Goal: Task Accomplishment & Management: Manage account settings

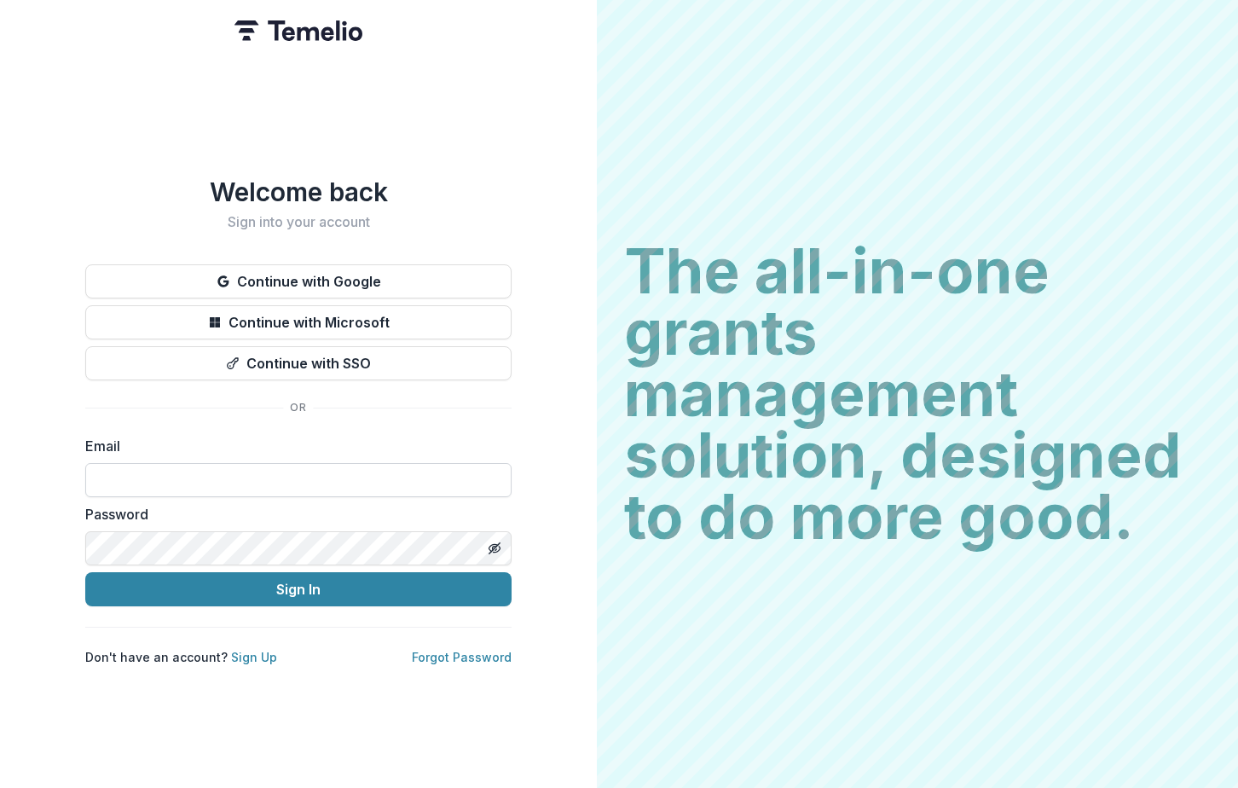
click at [105, 485] on input at bounding box center [298, 480] width 426 height 34
type input "**********"
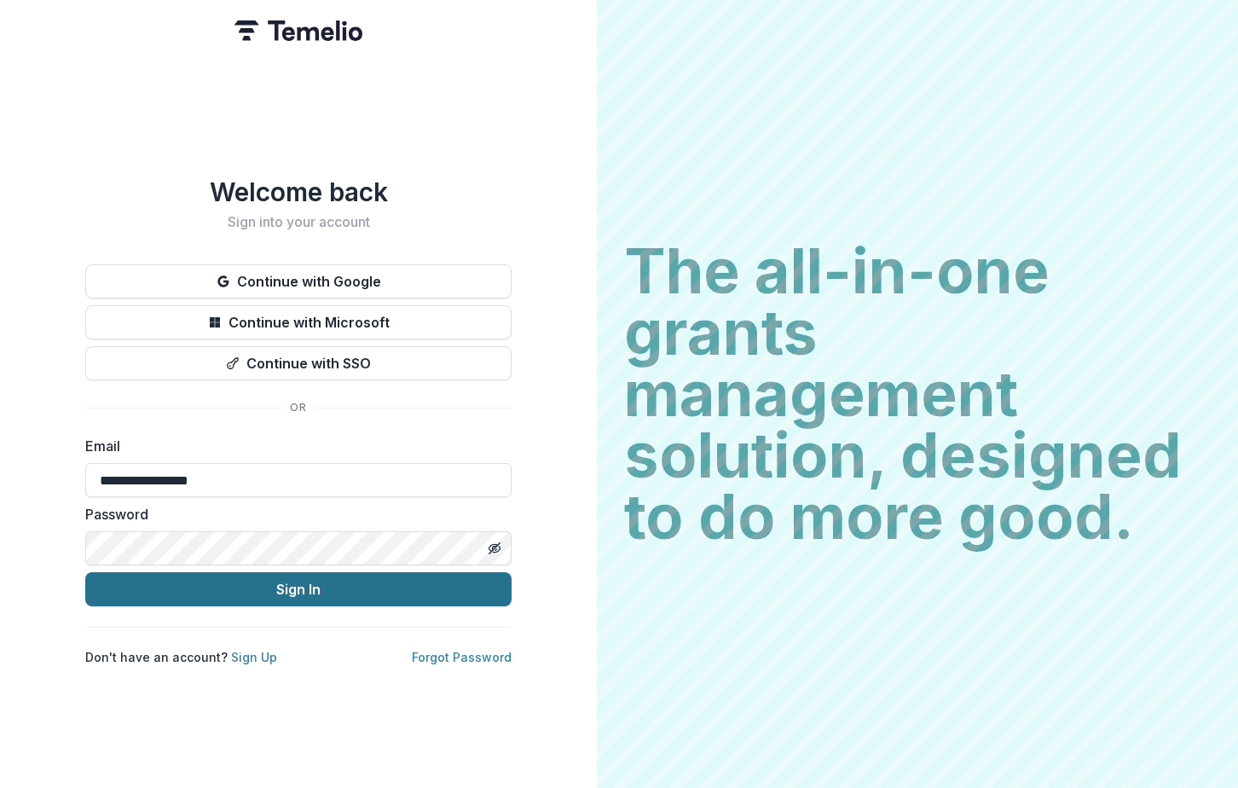
click at [264, 588] on button "Sign In" at bounding box center [298, 589] width 426 height 34
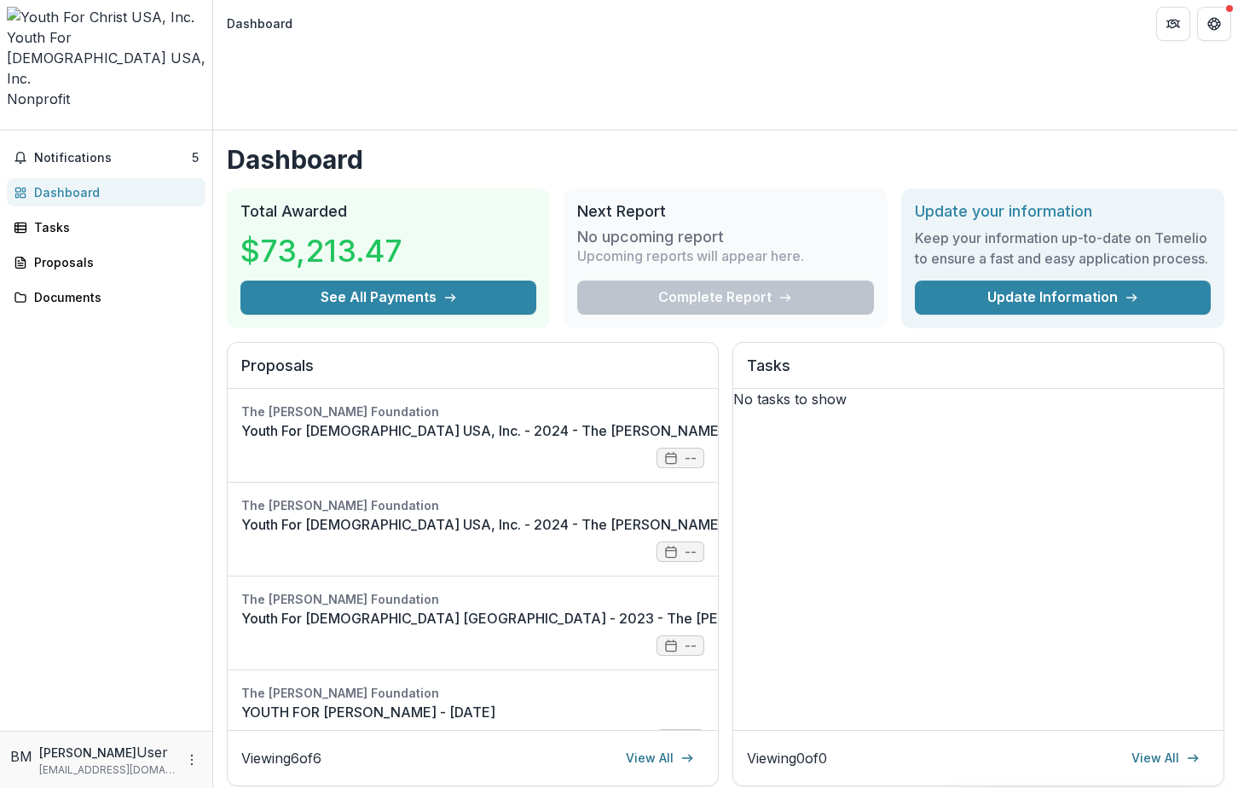
click at [776, 281] on div "Complete Report" at bounding box center [725, 298] width 296 height 34
click at [81, 151] on span "Notifications" at bounding box center [113, 158] width 158 height 14
click at [138, 299] on div "Notifications 5 Unread 5 Archived BM [PERSON_NAME] added a comment to Youth For…" at bounding box center [106, 430] width 212 height 600
click at [72, 253] on div "Proposals" at bounding box center [113, 262] width 158 height 18
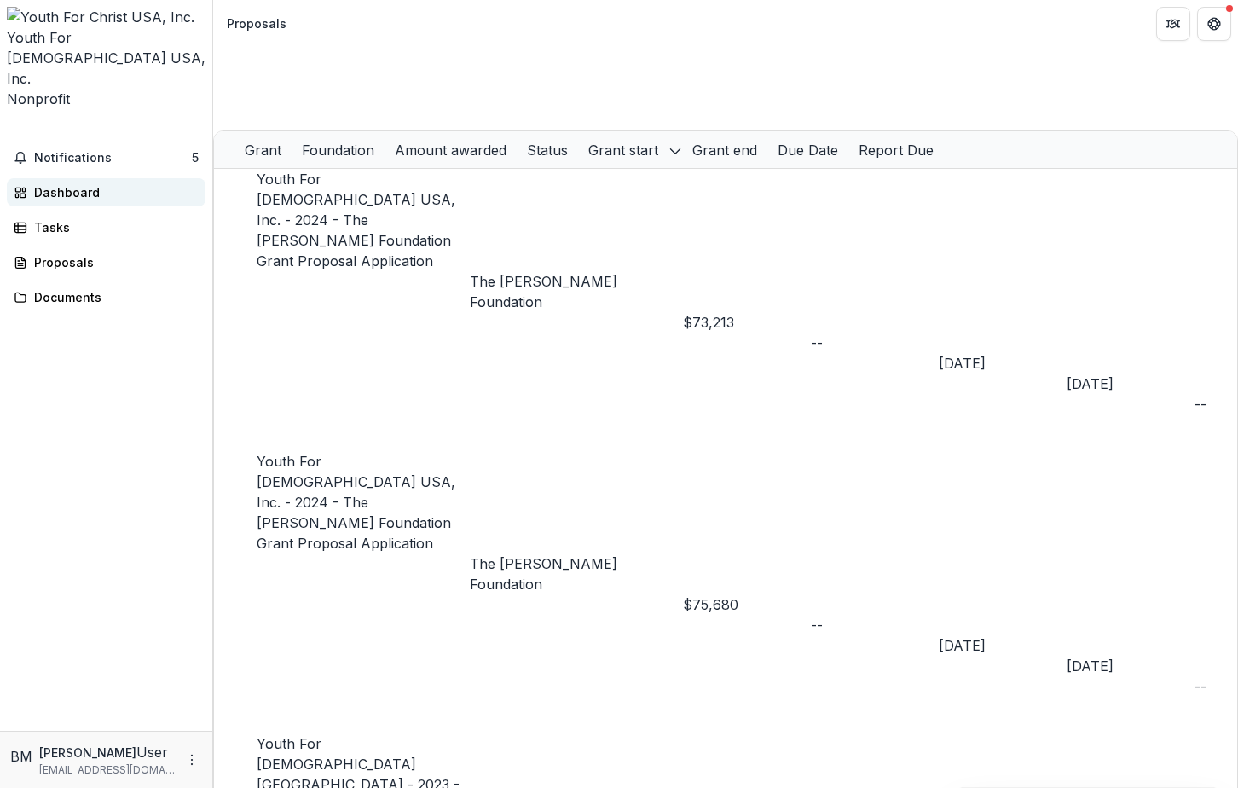
click at [82, 183] on div "Dashboard" at bounding box center [113, 192] width 158 height 18
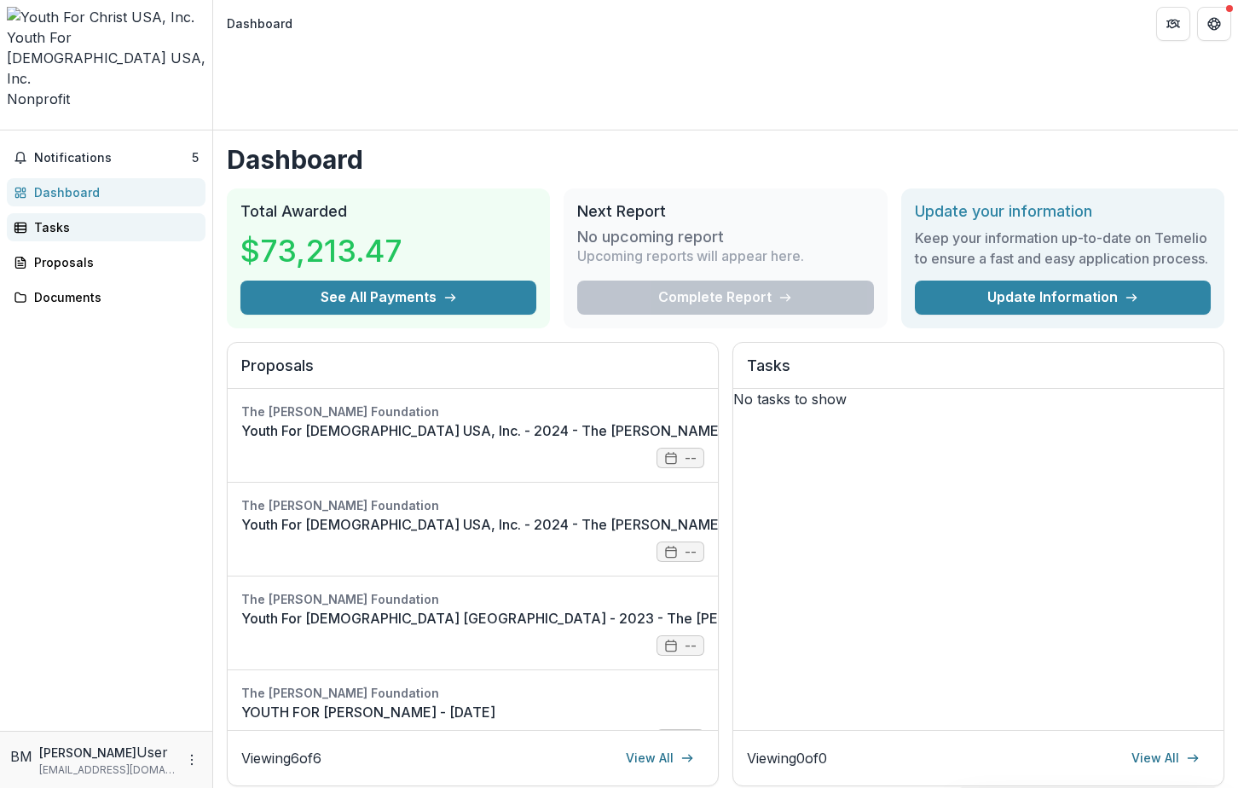
click at [61, 218] on div "Tasks" at bounding box center [113, 227] width 158 height 18
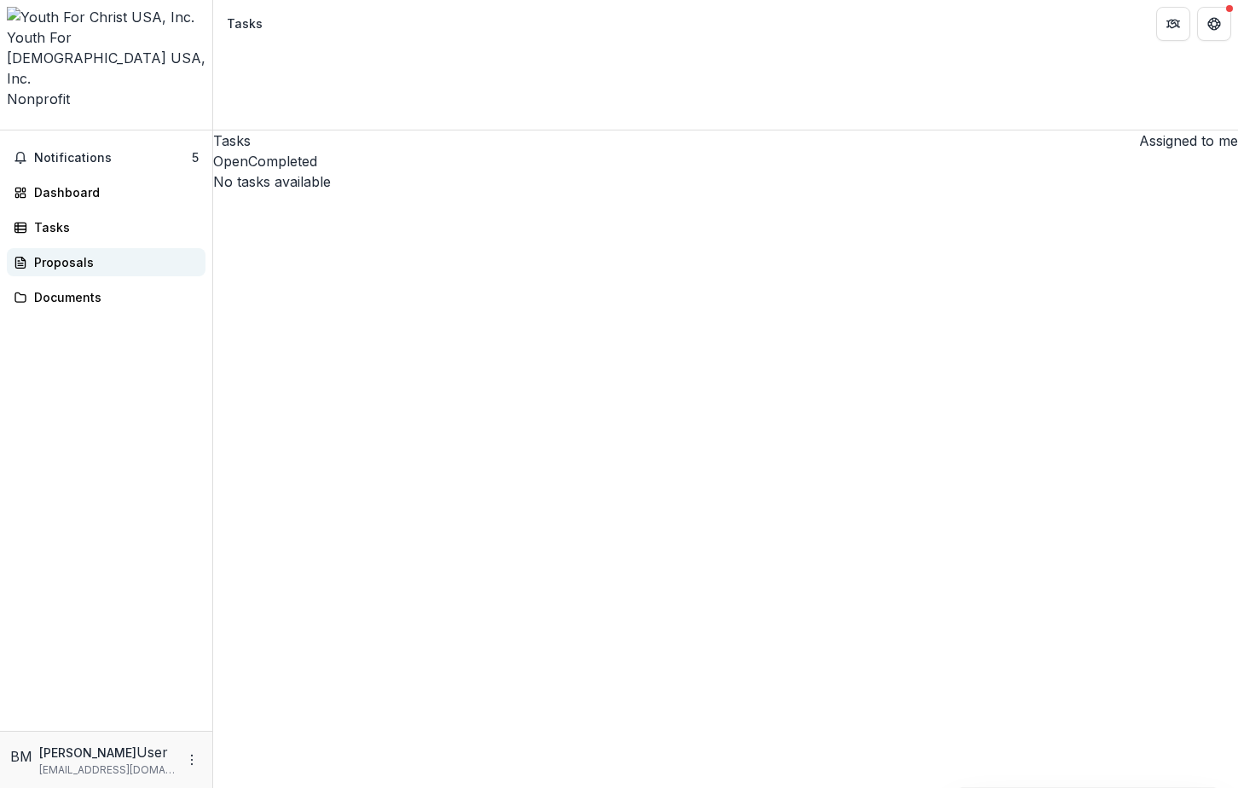
click at [69, 253] on div "Proposals" at bounding box center [113, 262] width 158 height 18
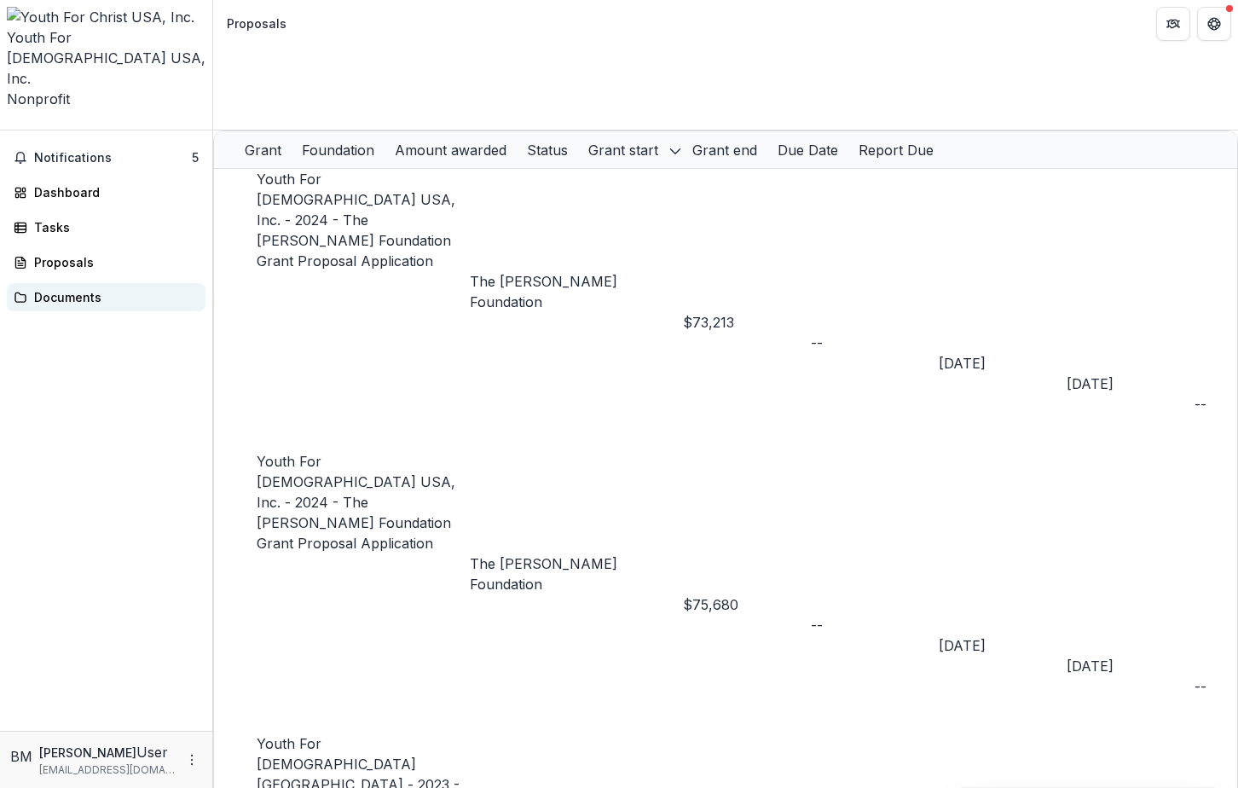
click at [75, 288] on div "Documents" at bounding box center [113, 297] width 158 height 18
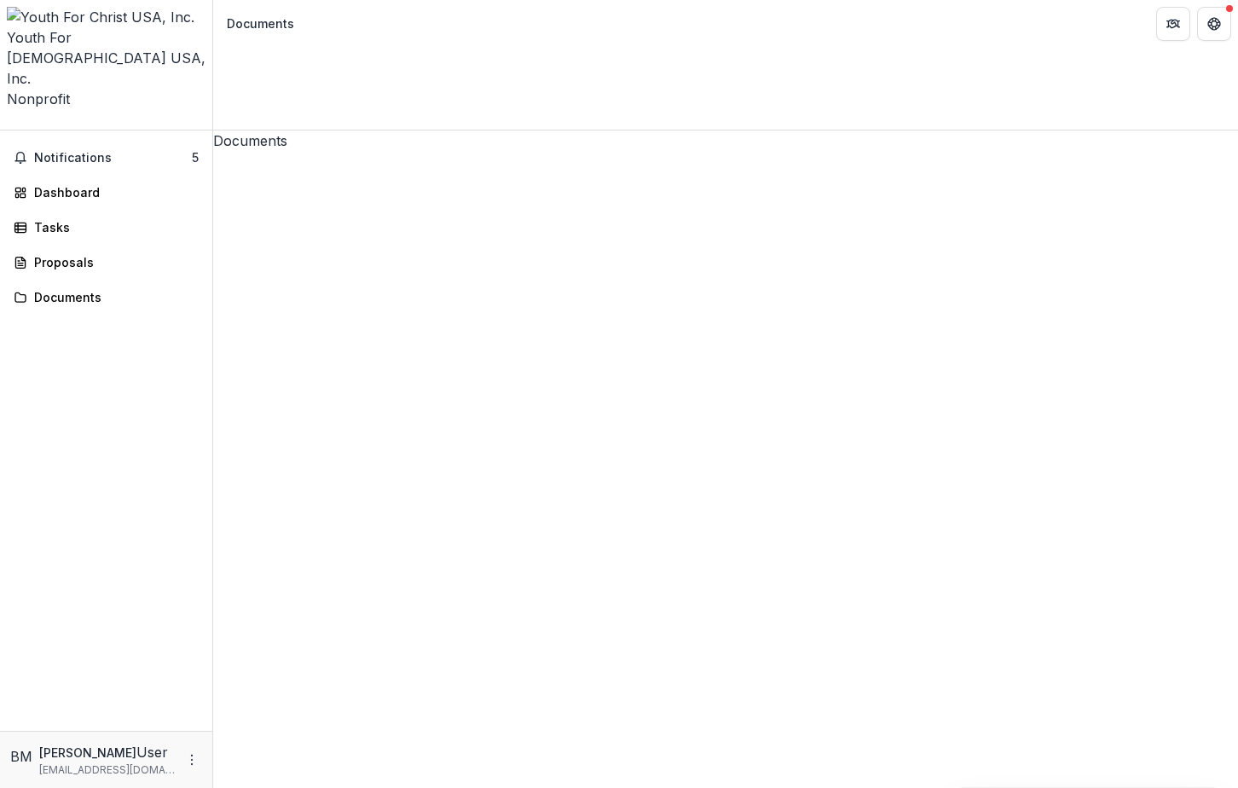
click at [101, 27] on div "Youth For [DEMOGRAPHIC_DATA] USA, Inc." at bounding box center [106, 57] width 199 height 61
click at [61, 90] on span "Nonprofit" at bounding box center [38, 98] width 63 height 17
click at [73, 183] on div "Dashboard" at bounding box center [113, 192] width 158 height 18
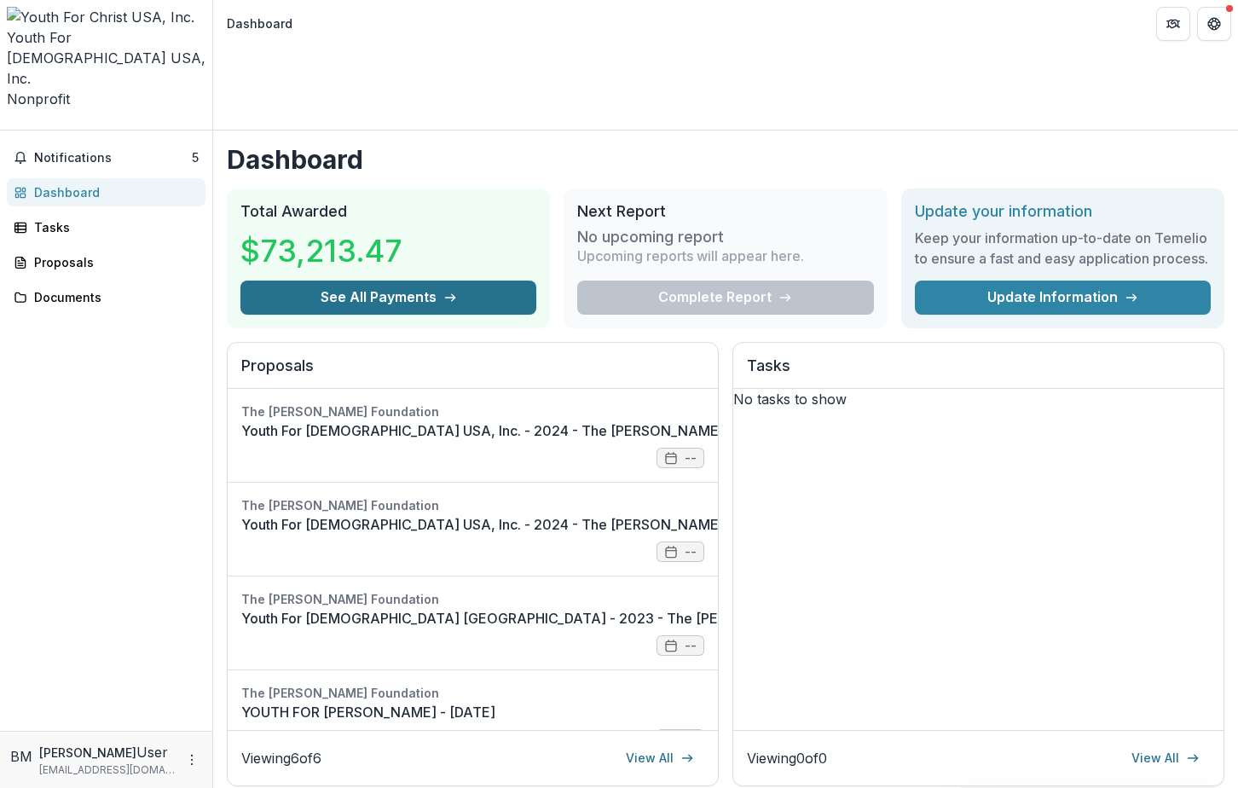
click at [400, 281] on button "See All Payments" at bounding box center [388, 298] width 296 height 34
click at [661, 281] on div "Complete Report" at bounding box center [725, 298] width 296 height 34
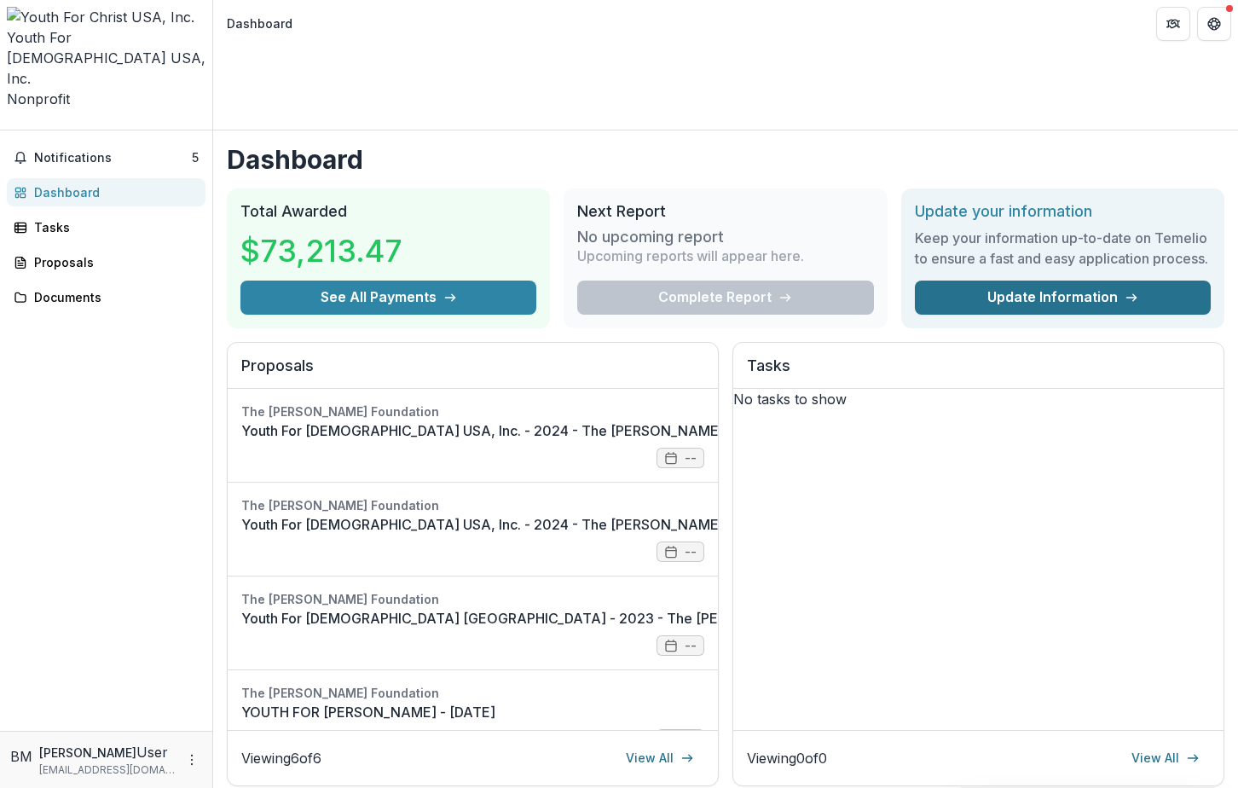
click at [1004, 281] on link "Update Information" at bounding box center [1063, 298] width 296 height 34
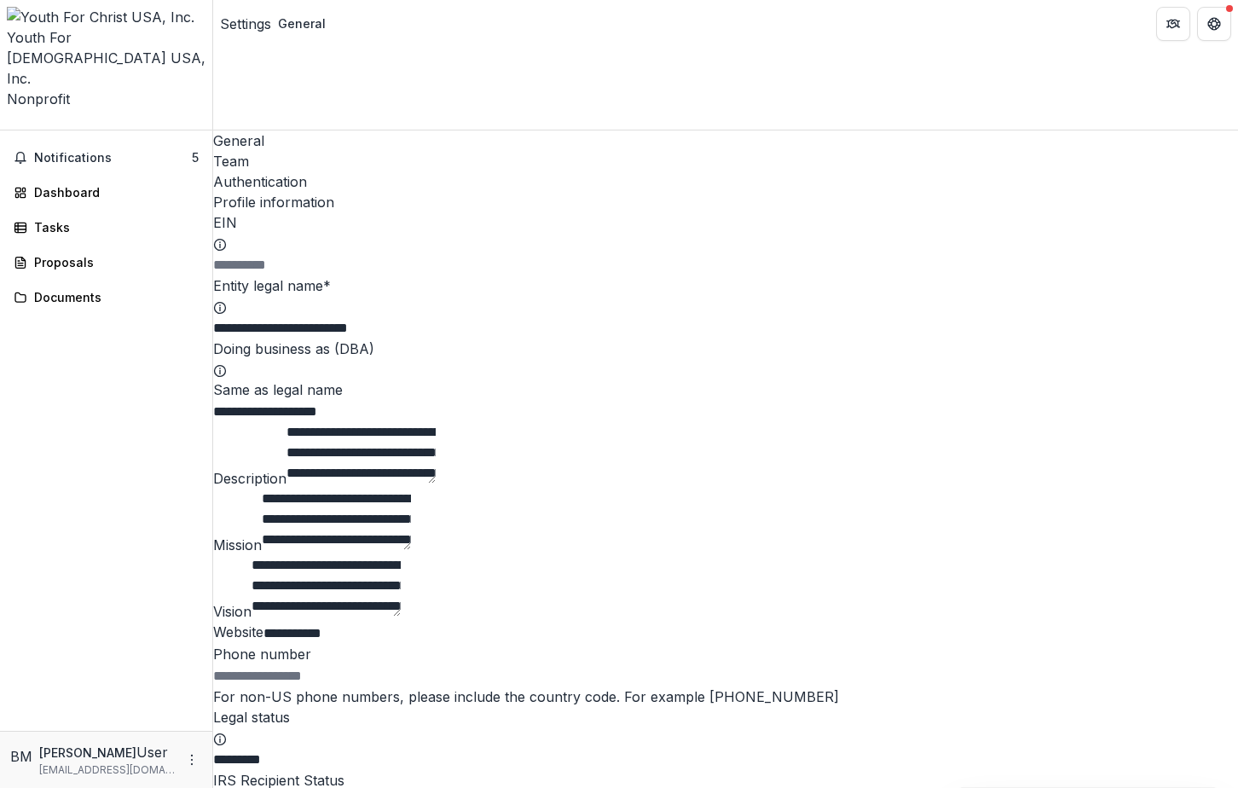
type input "**********"
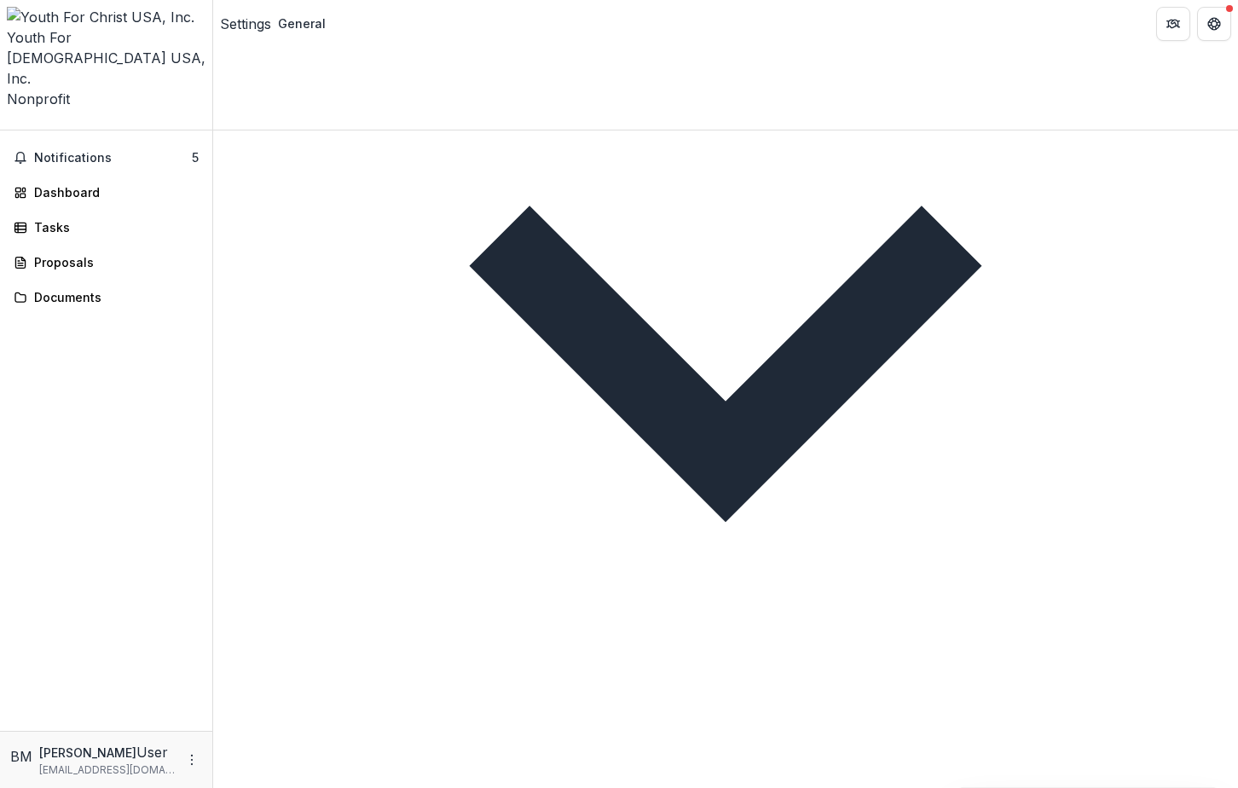
scroll to position [2041, 0]
type input "*"
type input "**********"
type input "********"
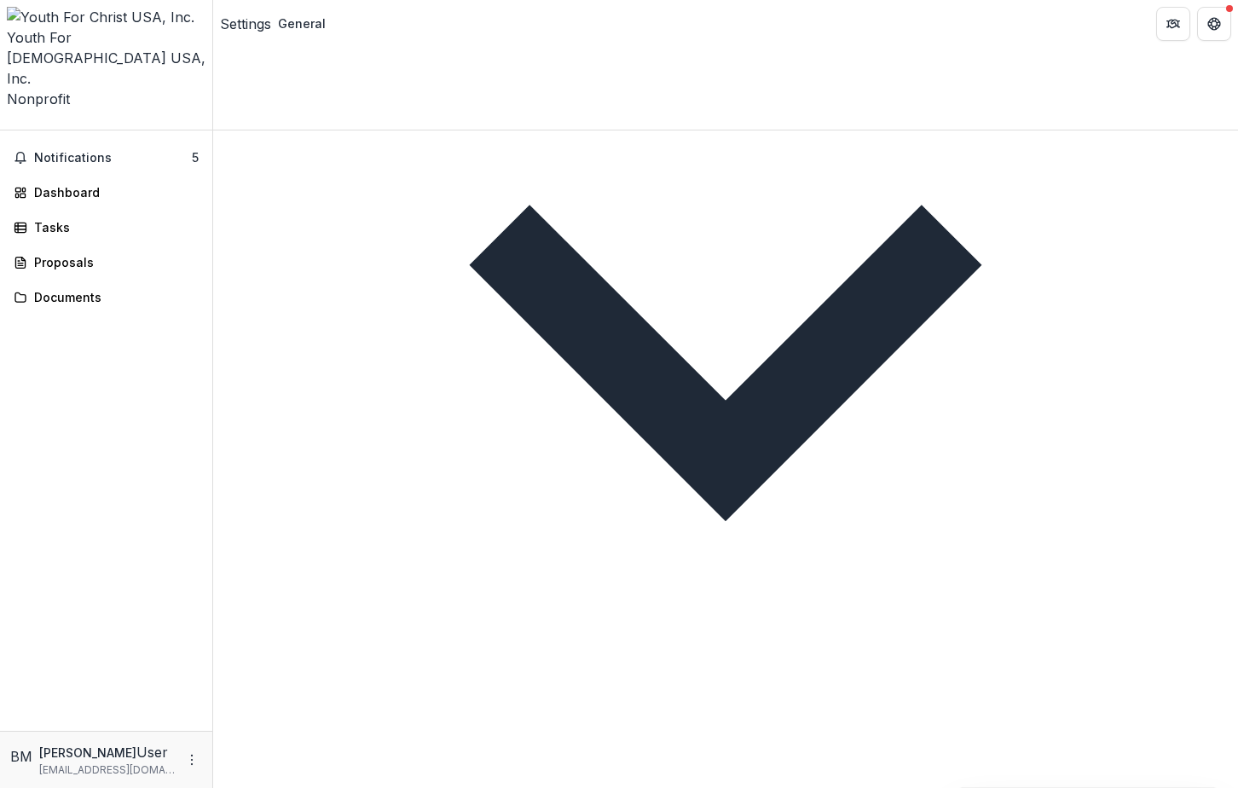
type input "******"
type input "**"
type input "**********"
type input "*****"
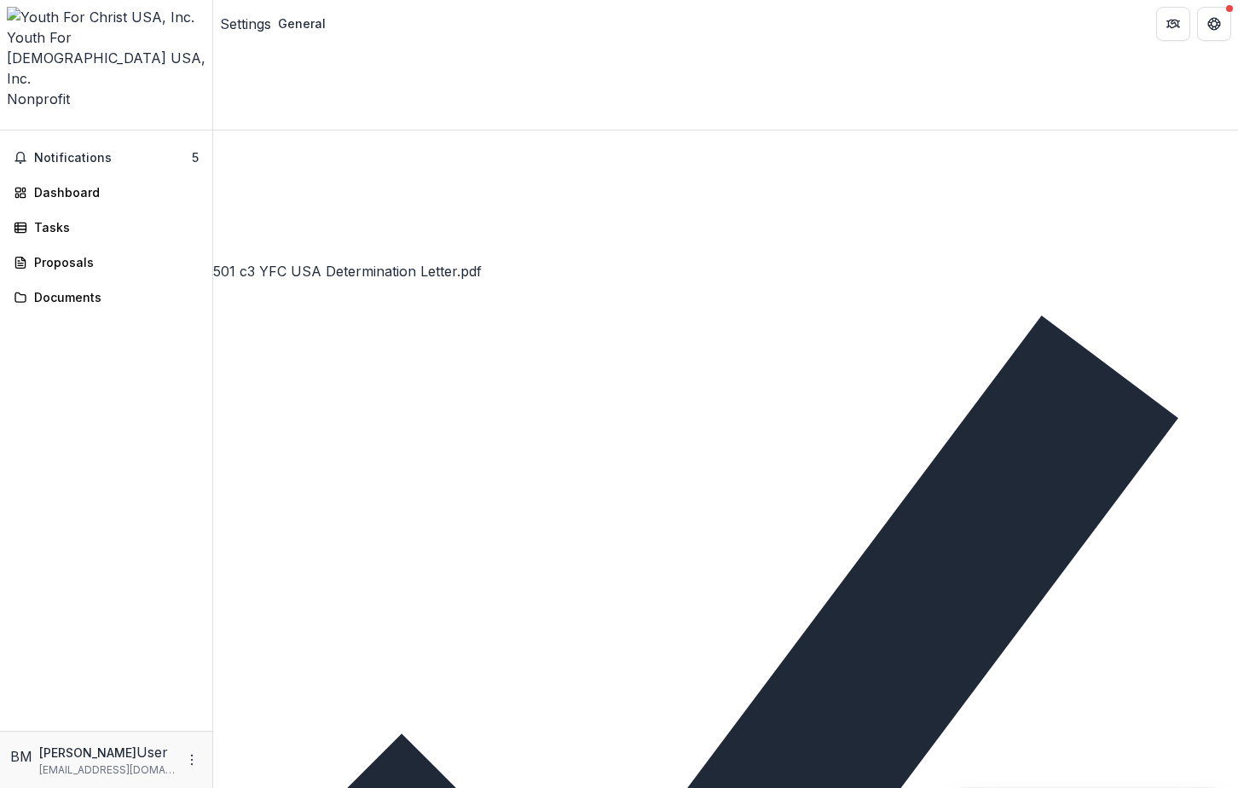
scroll to position [3089, 0]
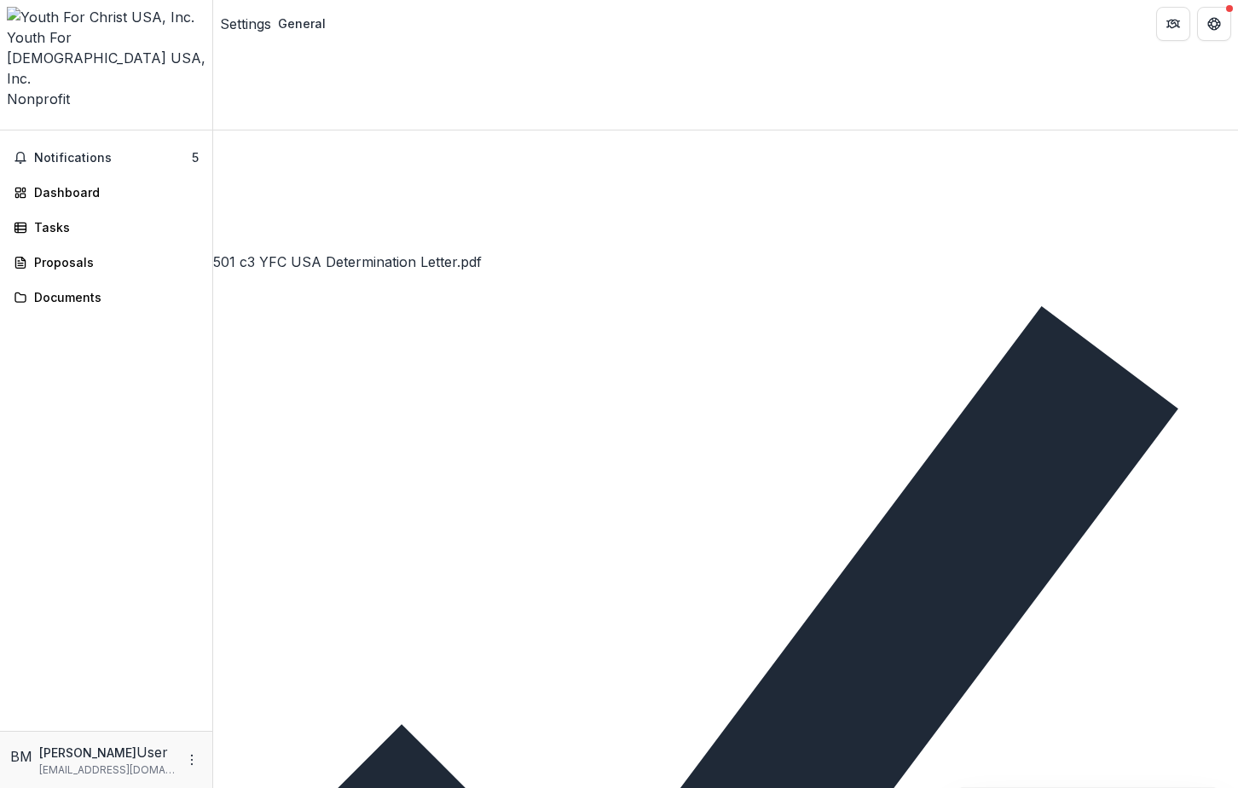
type input "**********"
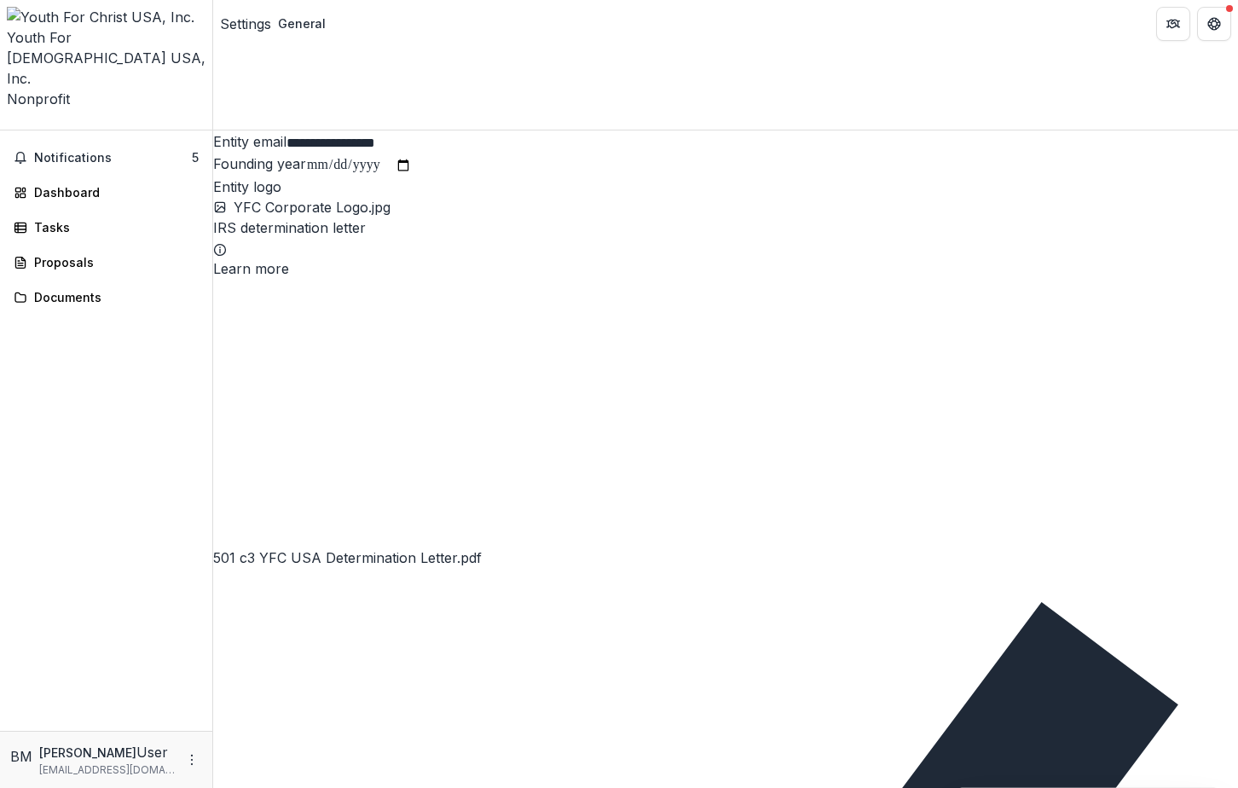
scroll to position [2440, 0]
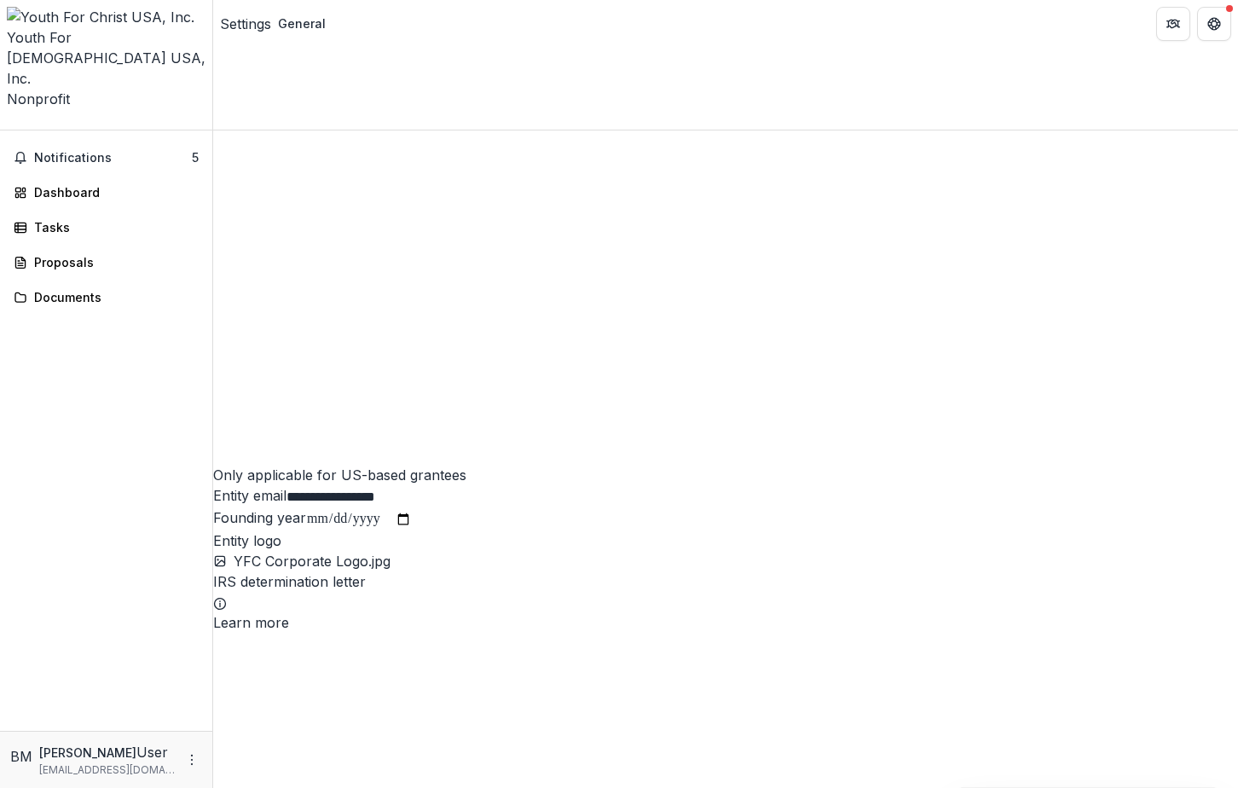
click at [323, 28] on div "General" at bounding box center [302, 23] width 48 height 18
click at [259, 24] on div "Settings" at bounding box center [245, 24] width 51 height 20
click at [82, 183] on div "Dashboard" at bounding box center [113, 192] width 158 height 18
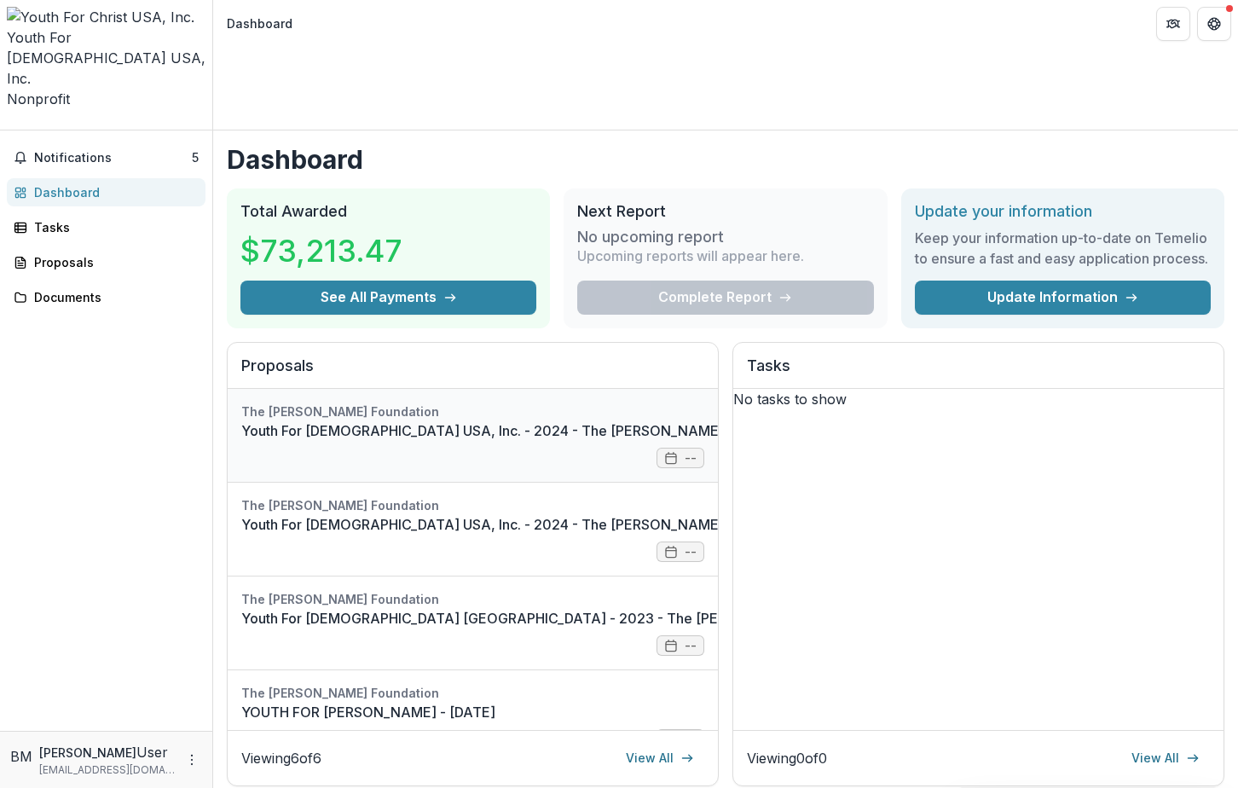
click at [514, 420] on link "Youth For [DEMOGRAPHIC_DATA] USA, Inc. - 2024 - The [PERSON_NAME] Foundation Gr…" at bounding box center [607, 430] width 732 height 20
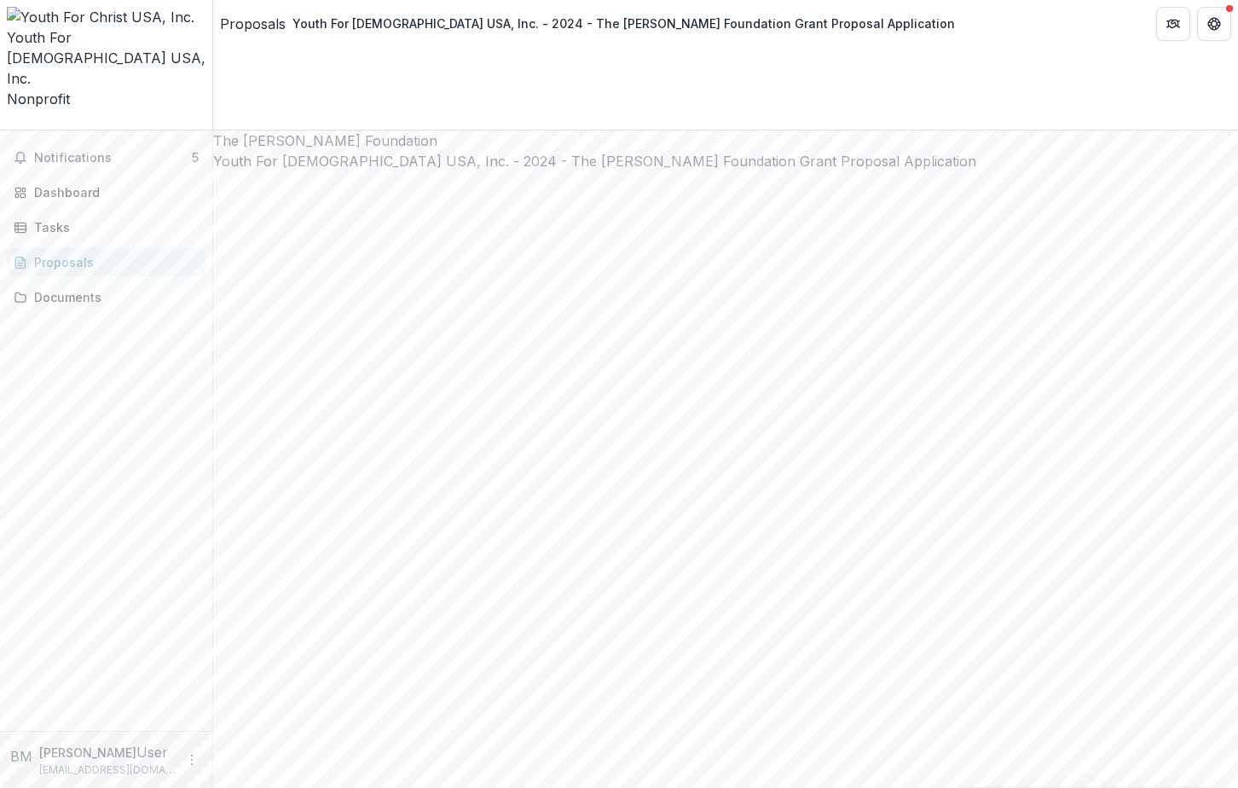
click at [89, 300] on div "Notifications 5 Dashboard Tasks Proposals Documents" at bounding box center [106, 430] width 212 height 600
click at [96, 151] on span "Notifications" at bounding box center [113, 158] width 158 height 14
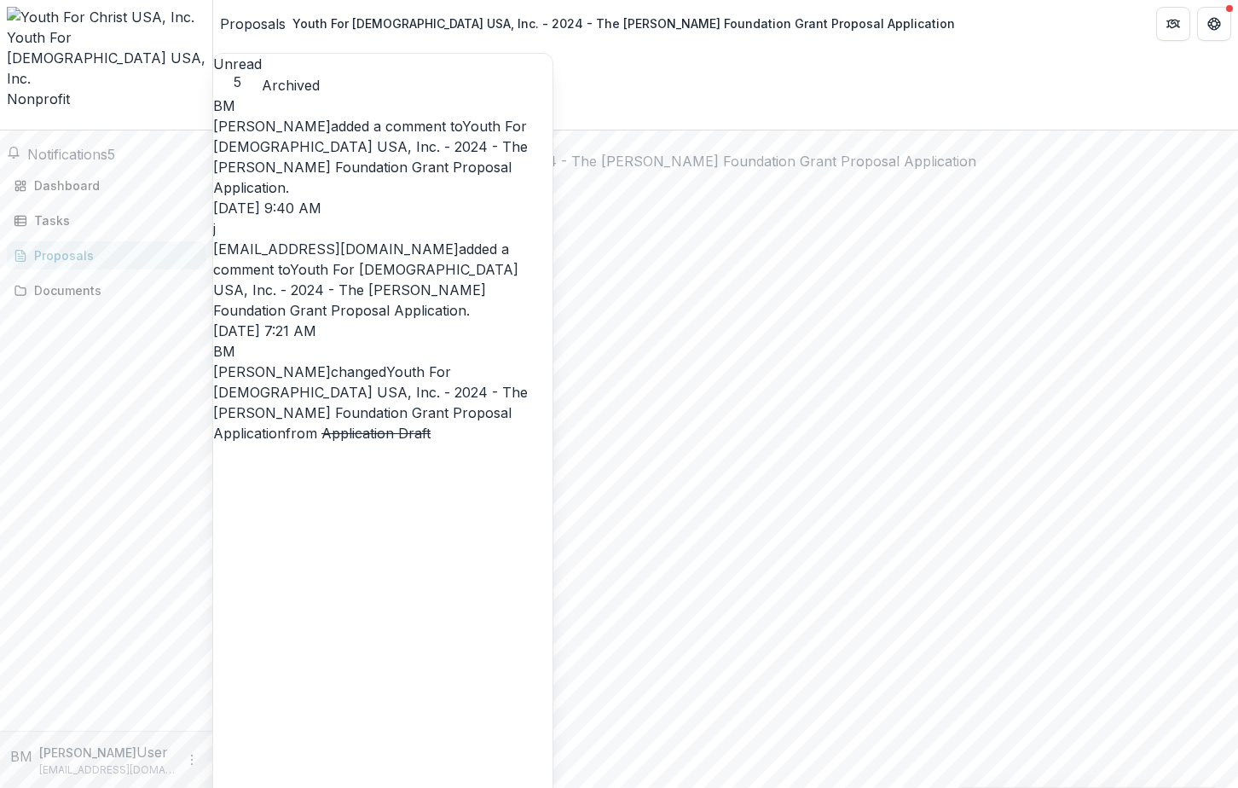
click at [328, 141] on link "Youth For [DEMOGRAPHIC_DATA] USA, Inc. - 2024 - The [PERSON_NAME] Foundation Gr…" at bounding box center [370, 157] width 315 height 78
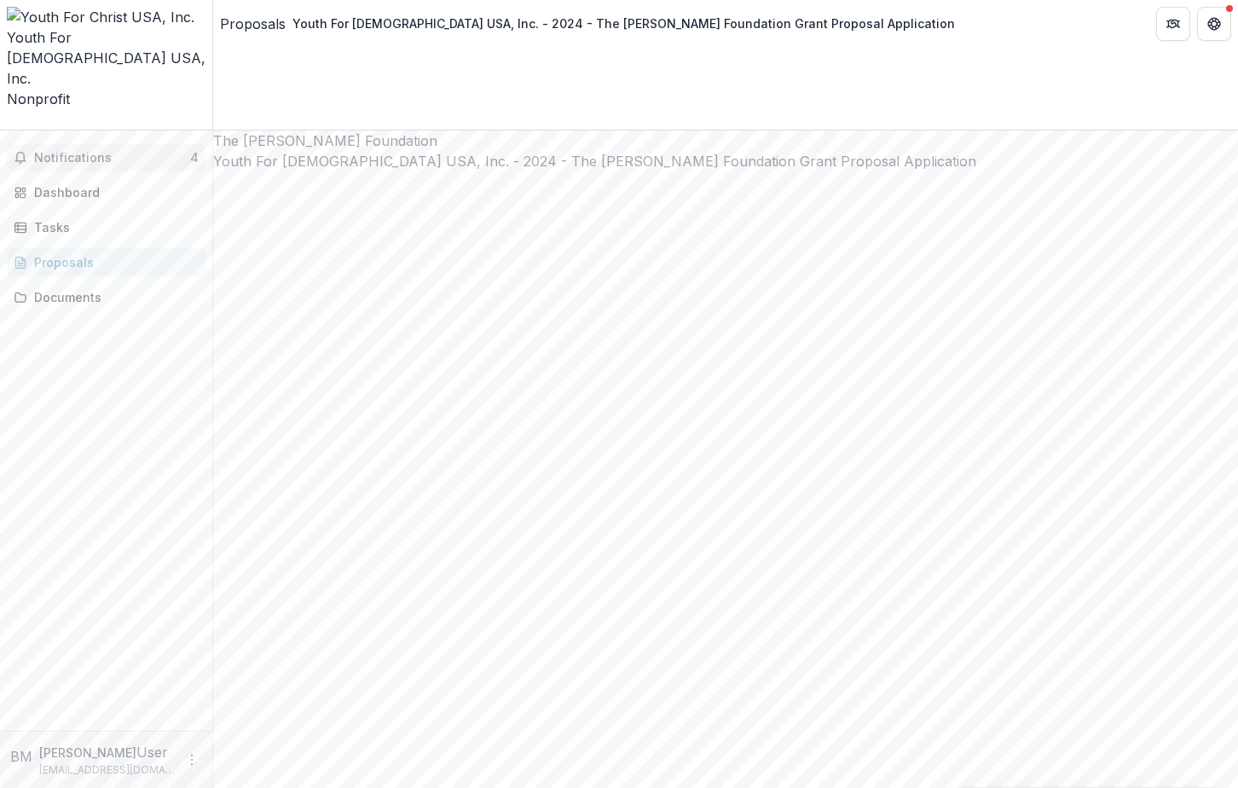
click at [105, 151] on span "Notifications" at bounding box center [112, 158] width 156 height 14
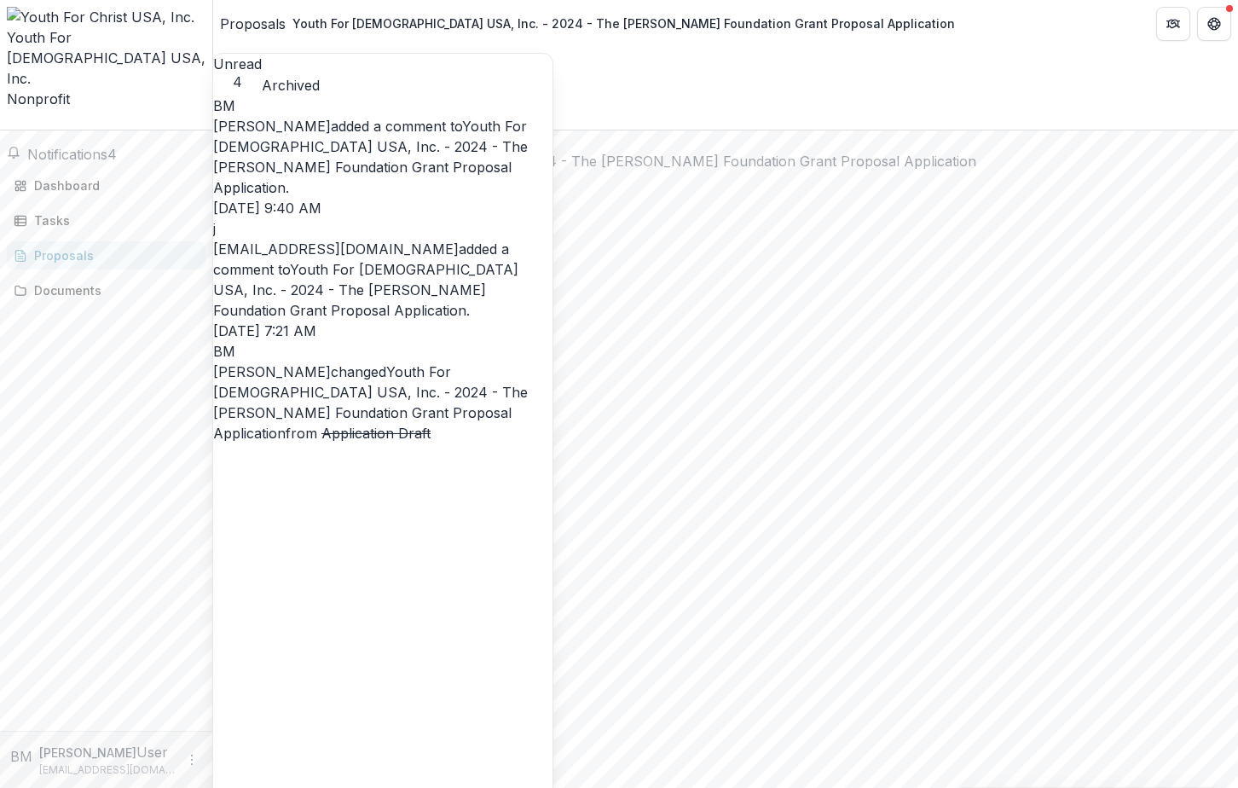
click at [365, 261] on link "Youth For [DEMOGRAPHIC_DATA] USA, Inc. - 2024 - The [PERSON_NAME] Foundation Gr…" at bounding box center [365, 290] width 305 height 58
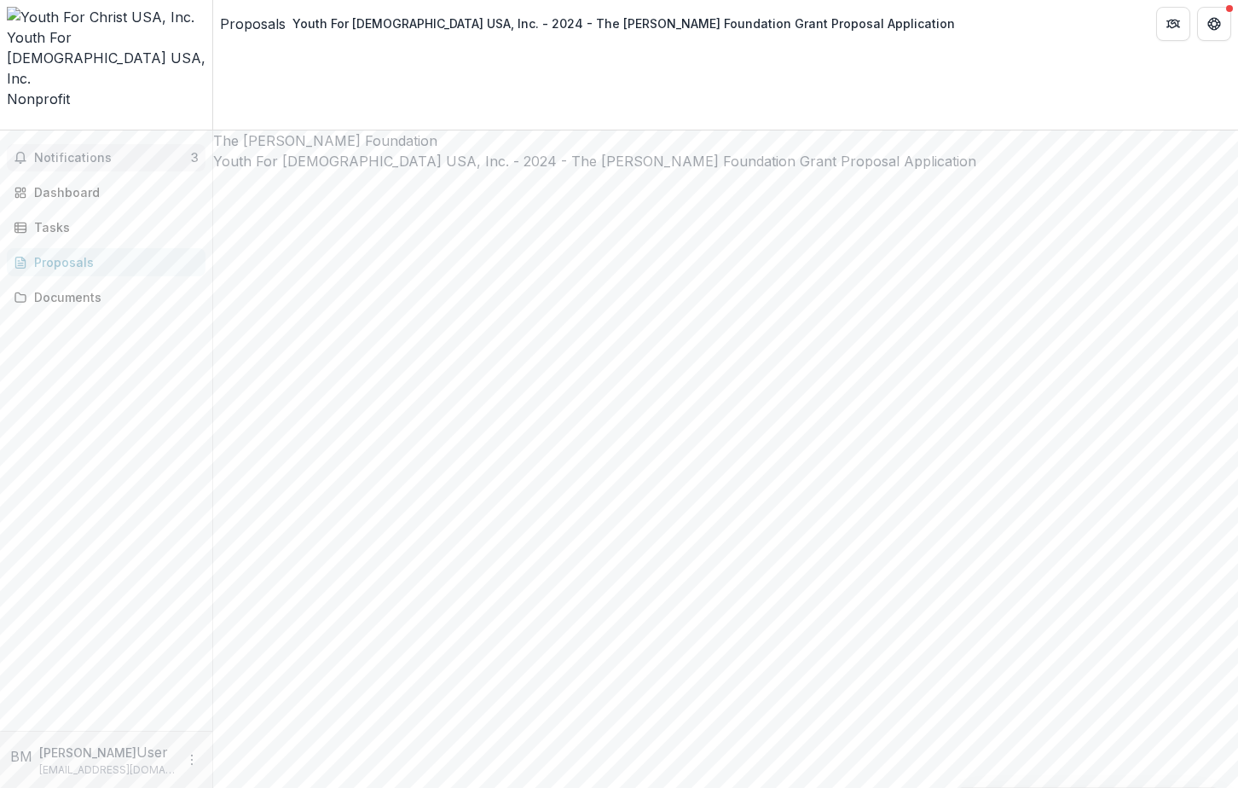
click at [96, 151] on span "Notifications" at bounding box center [112, 158] width 157 height 14
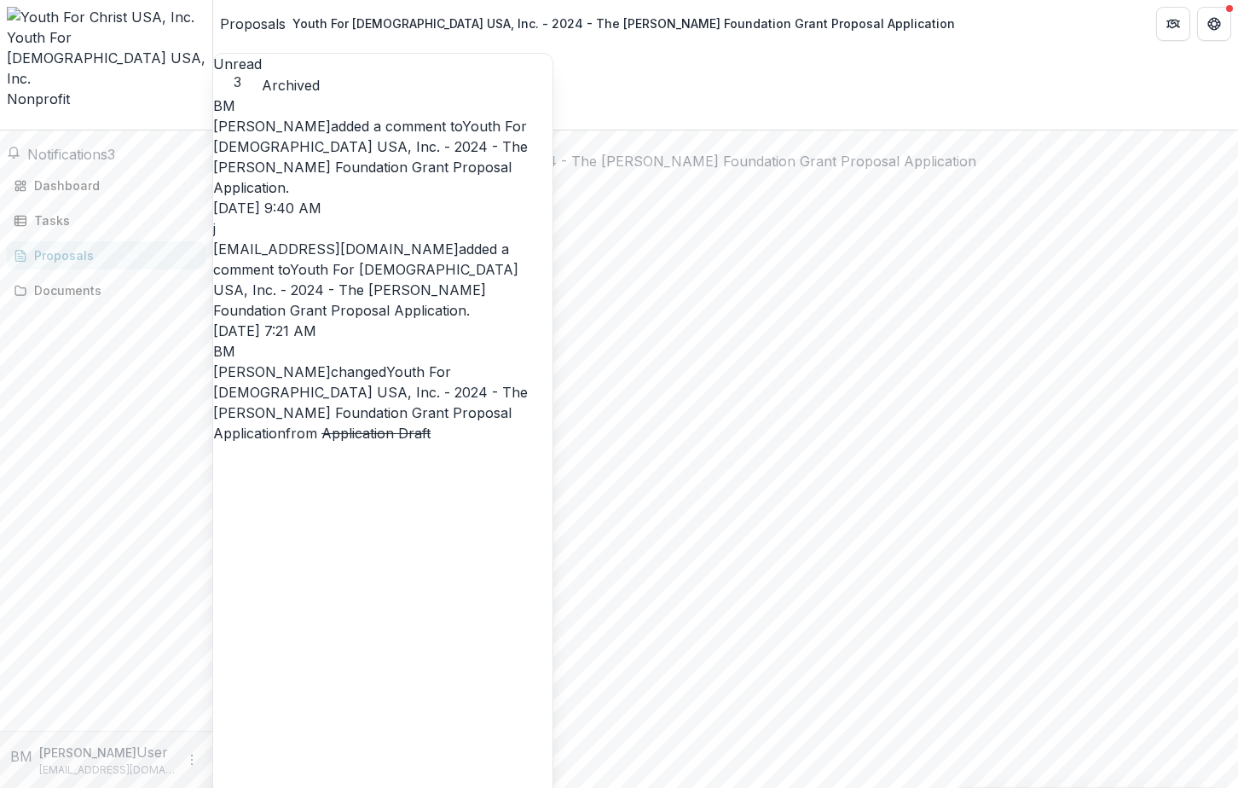
click at [442, 363] on link "Youth For [DEMOGRAPHIC_DATA] USA, Inc. - 2024 - The [PERSON_NAME] Foundation Gr…" at bounding box center [370, 402] width 315 height 78
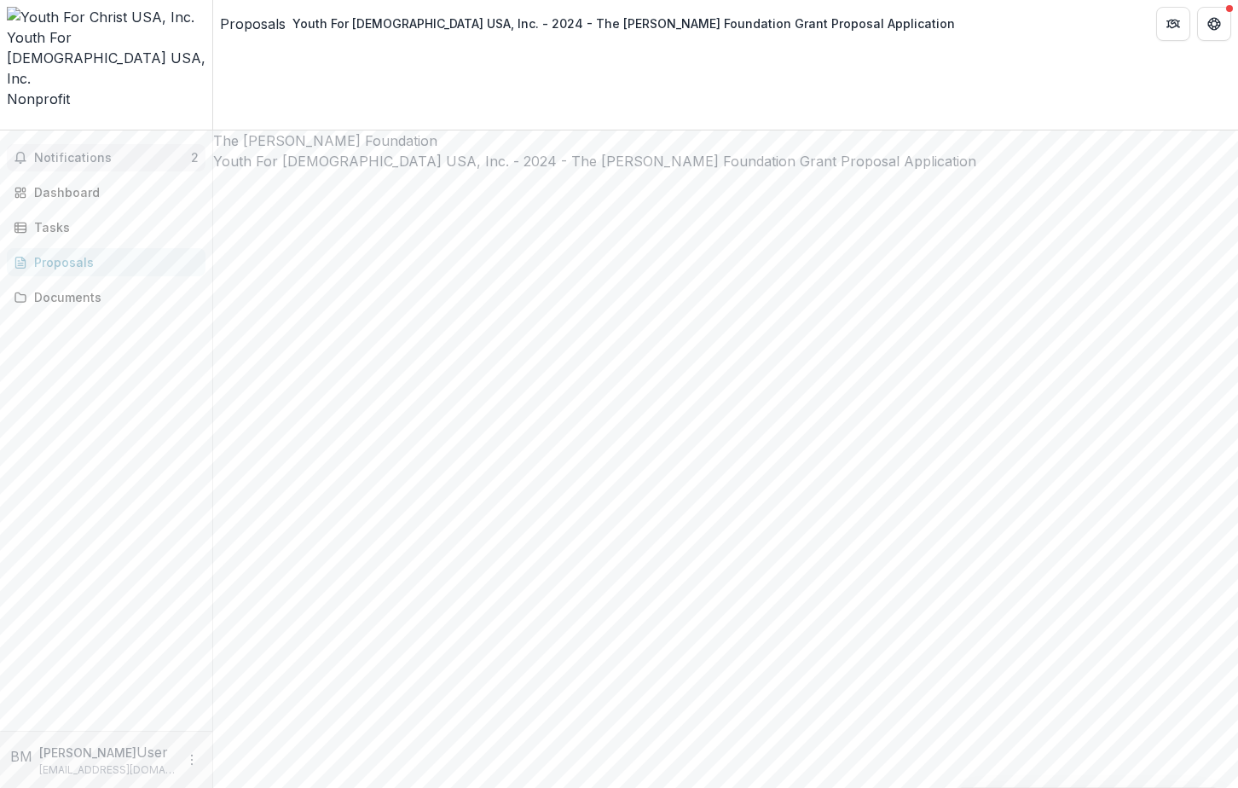
click at [94, 151] on span "Notifications" at bounding box center [112, 158] width 157 height 14
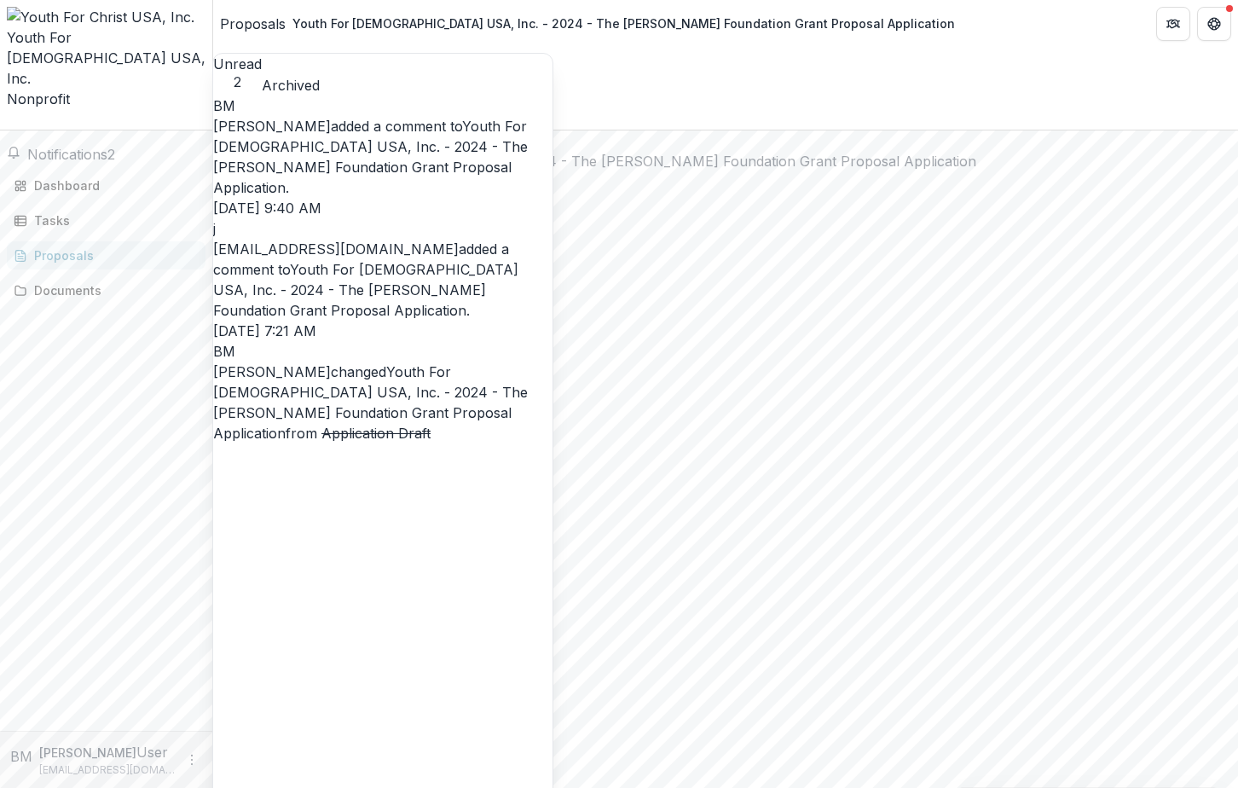
scroll to position [280, 0]
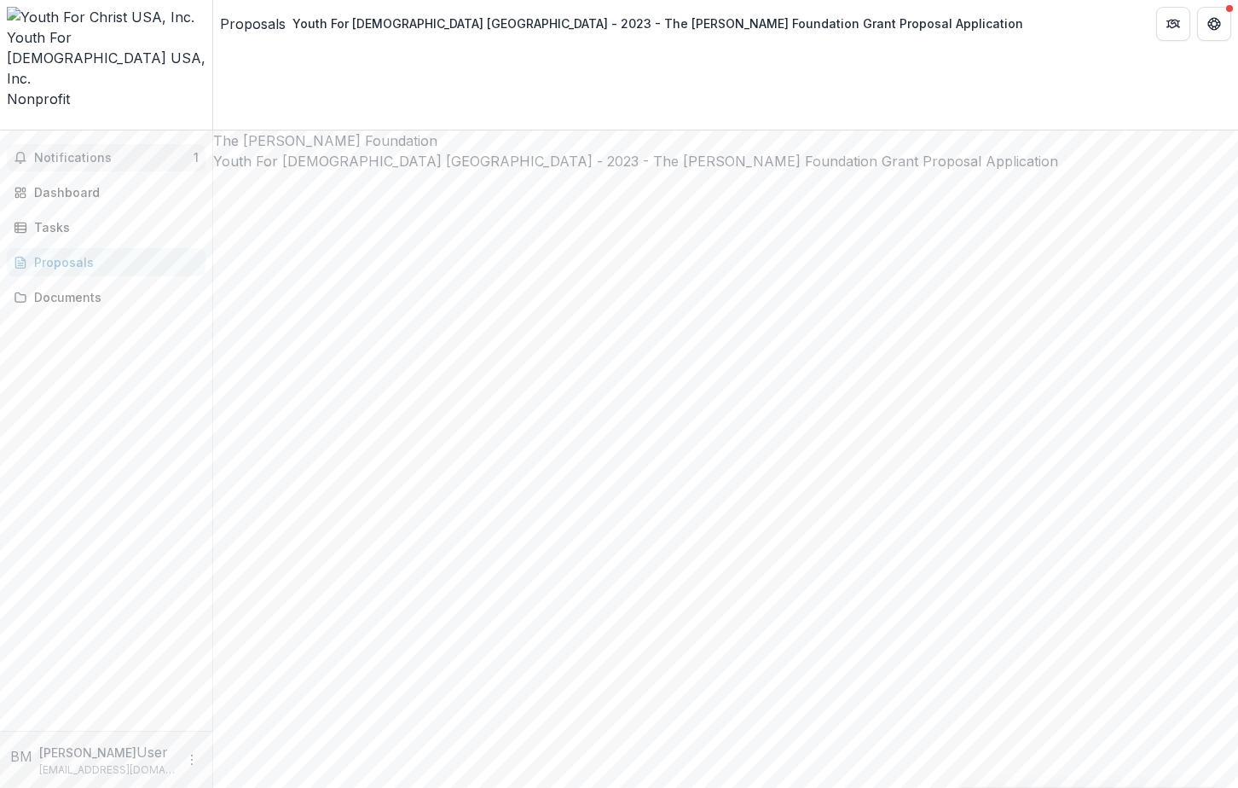
click at [99, 151] on span "Notifications" at bounding box center [113, 158] width 159 height 14
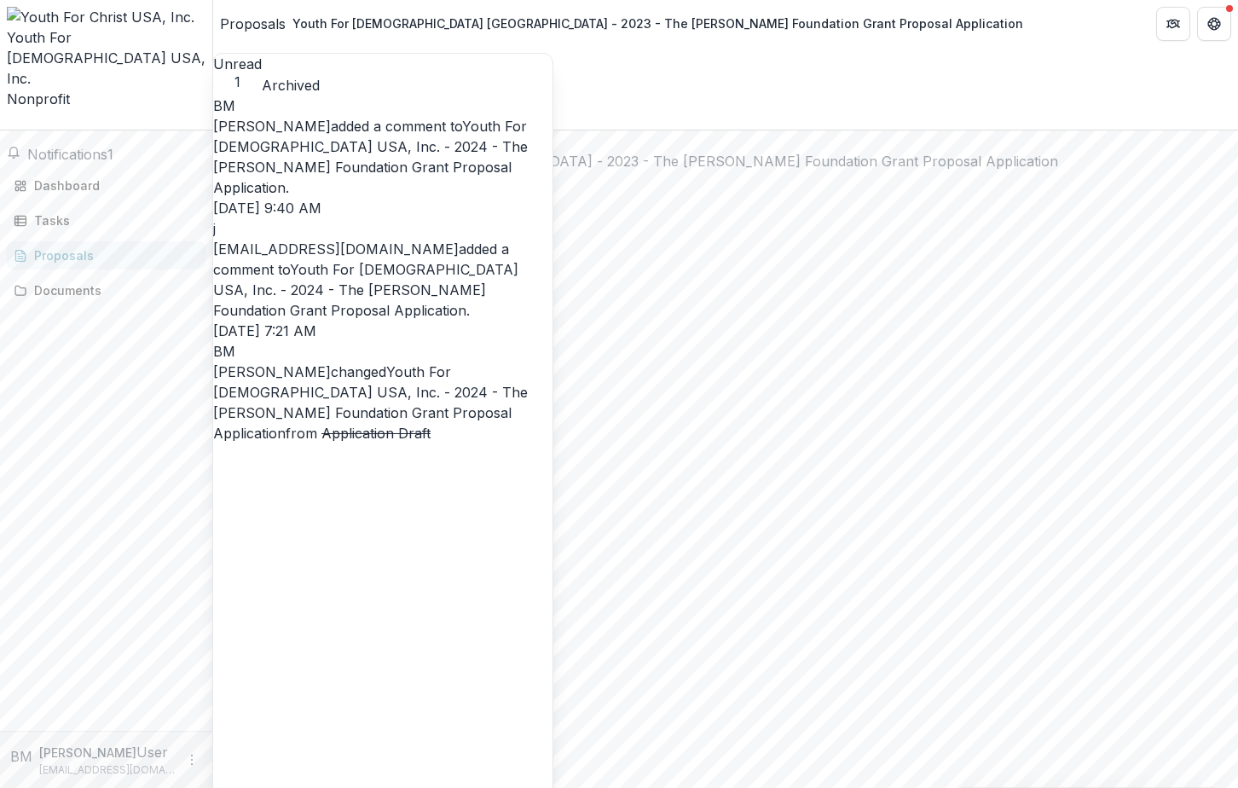
scroll to position [280, 0]
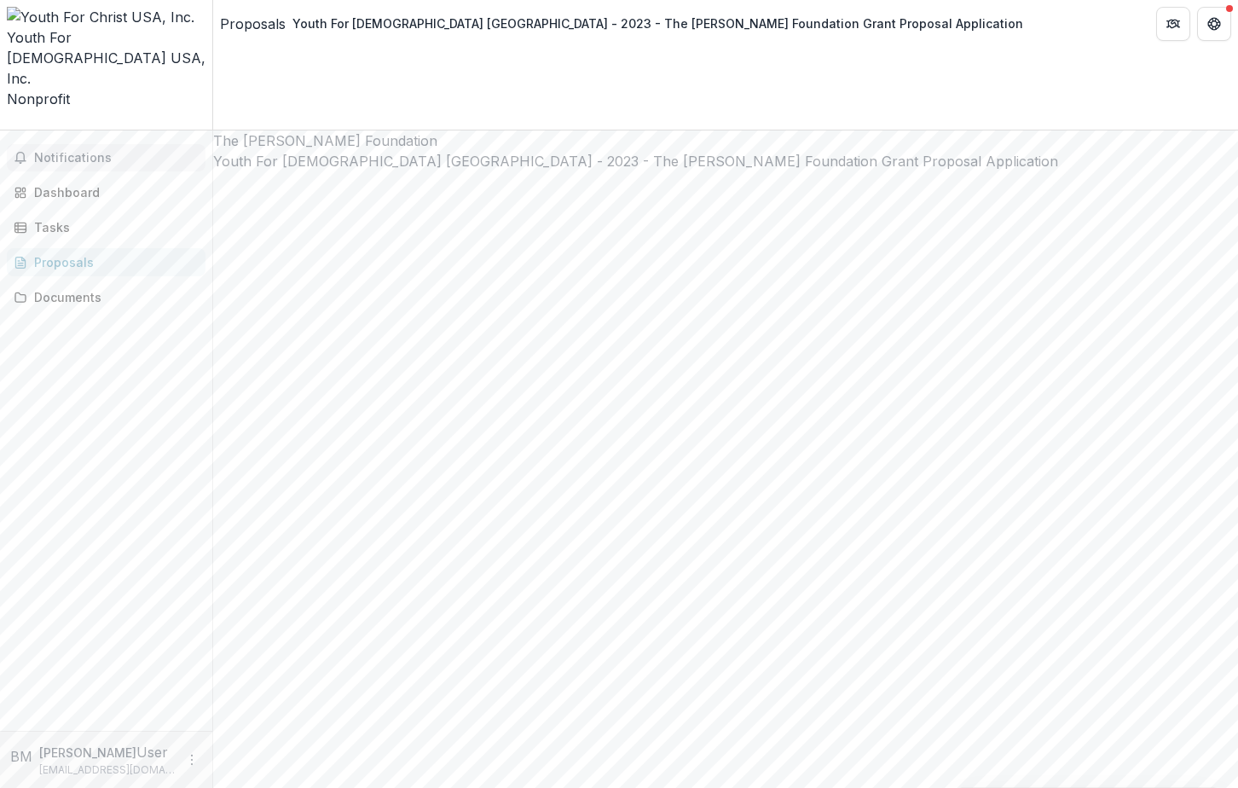
click at [89, 151] on span "Notifications" at bounding box center [116, 158] width 165 height 14
click at [163, 321] on div "Notifications Unread 0 Archived BM [PERSON_NAME] added a comment to Youth For […" at bounding box center [106, 430] width 212 height 600
click at [1219, 26] on icon "Get Help" at bounding box center [1217, 27] width 3 height 3
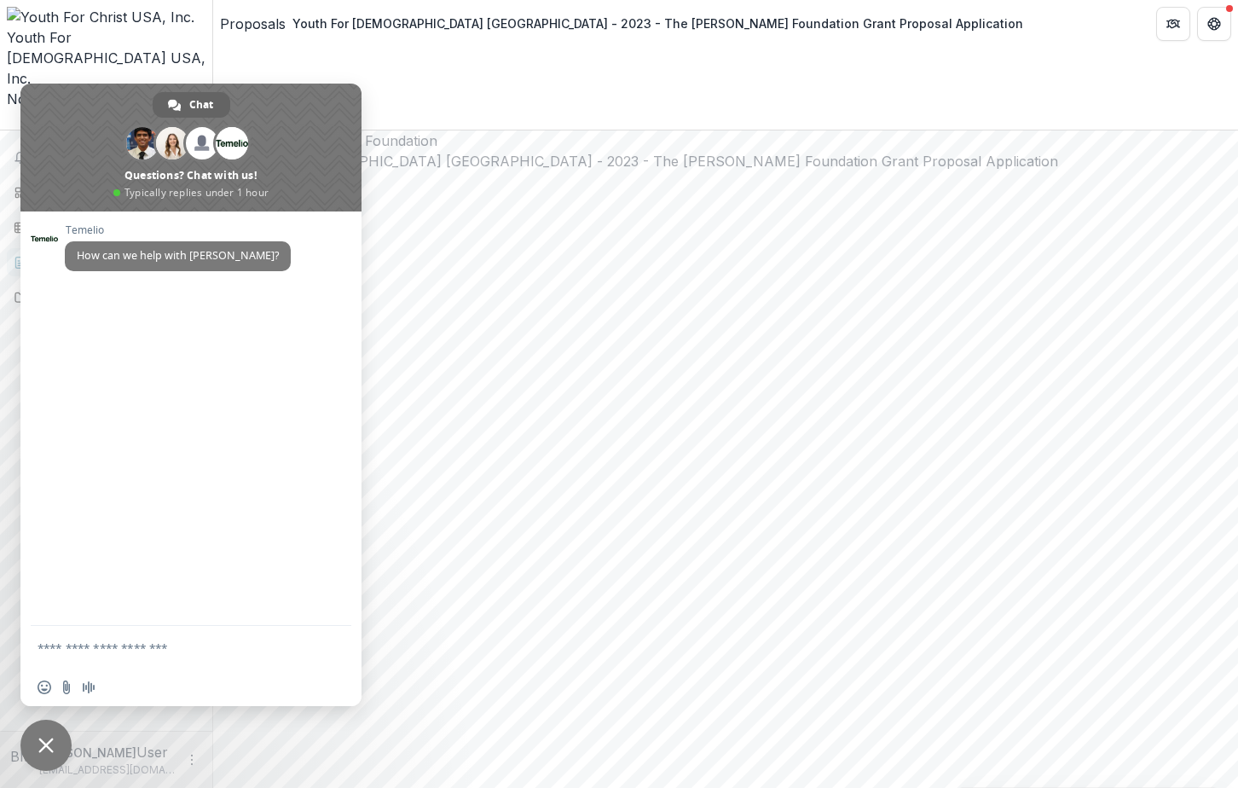
click at [1085, 27] on header "Proposals Youth For [DEMOGRAPHIC_DATA] [GEOGRAPHIC_DATA] - 2023 - The [PERSON_N…" at bounding box center [725, 23] width 1025 height 47
click at [1212, 26] on icon "Get Help" at bounding box center [1214, 24] width 14 height 14
